Goal: Go to known website: Access a specific website the user already knows

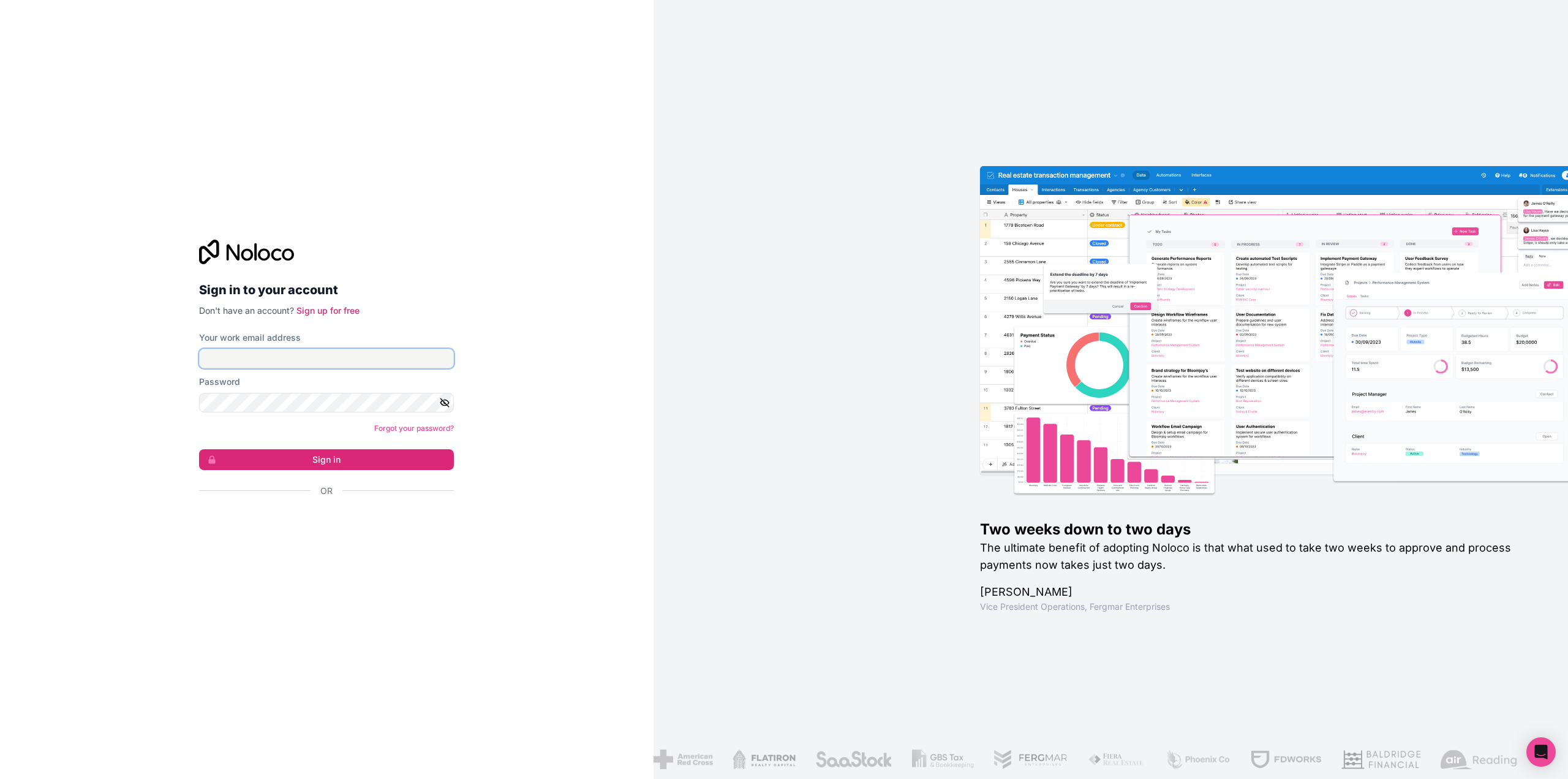
type input "admin@processlyai.com"
click at [333, 462] on button "Sign in" at bounding box center [326, 460] width 255 height 21
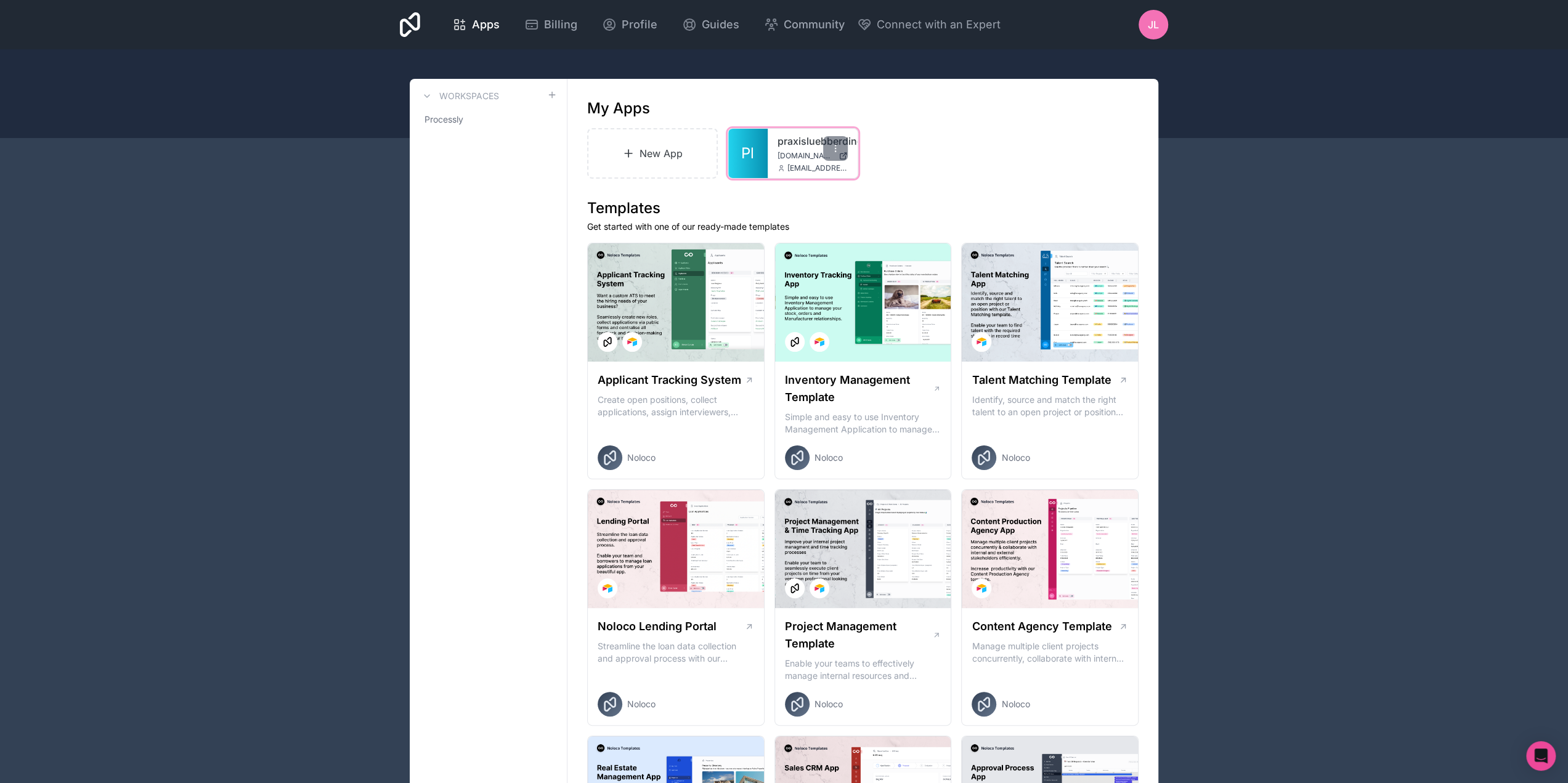
click at [770, 150] on div "praxisluebberding member.praxisluebberding.de admin@processlyai.com" at bounding box center [813, 153] width 90 height 49
click at [760, 154] on link "Pl" at bounding box center [747, 153] width 39 height 49
